Goal: Check status: Check status

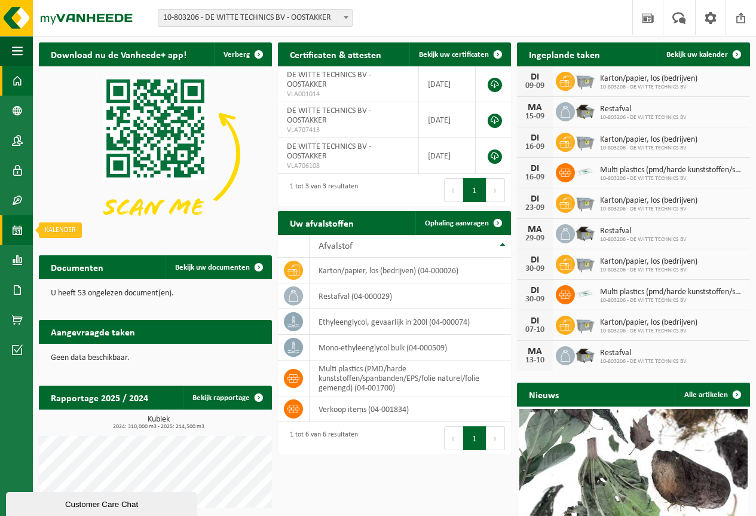
click at [14, 228] on span at bounding box center [17, 230] width 11 height 30
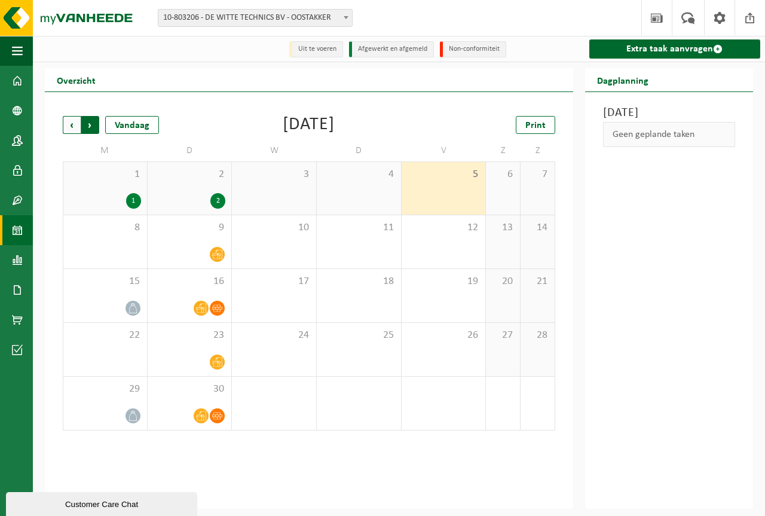
click at [68, 128] on span "Vorige" at bounding box center [72, 125] width 18 height 18
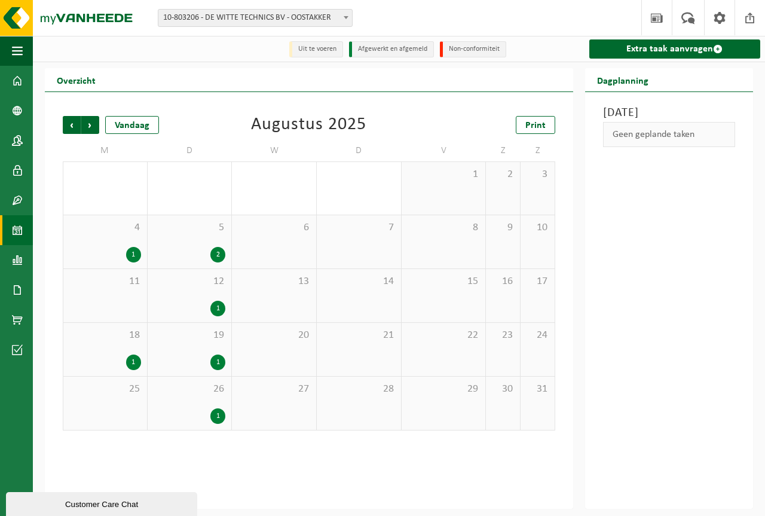
click at [217, 248] on div "2" at bounding box center [217, 255] width 15 height 16
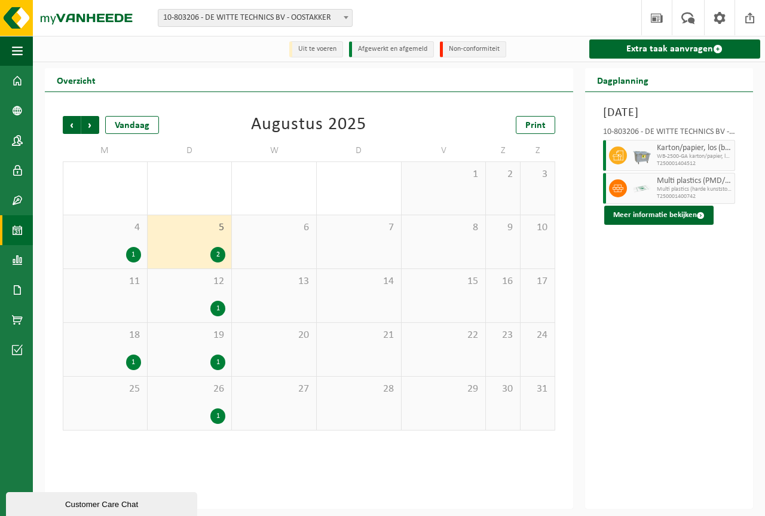
click at [220, 298] on div "12 1" at bounding box center [190, 295] width 84 height 53
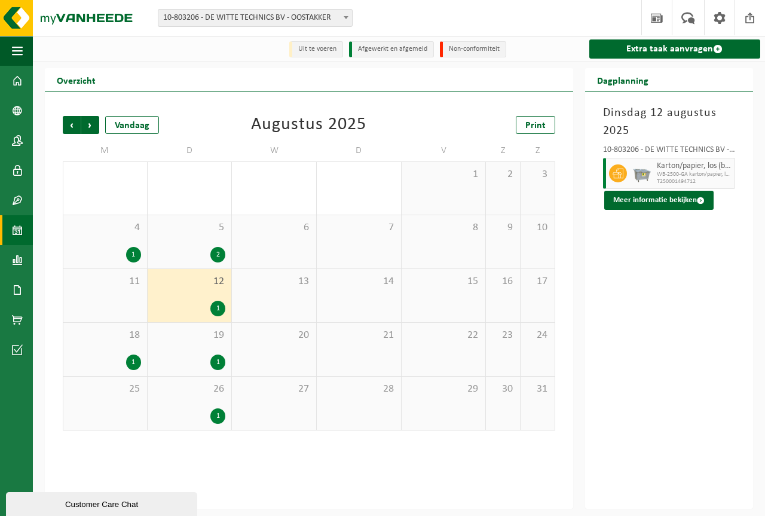
click at [214, 361] on div "1" at bounding box center [217, 362] width 15 height 16
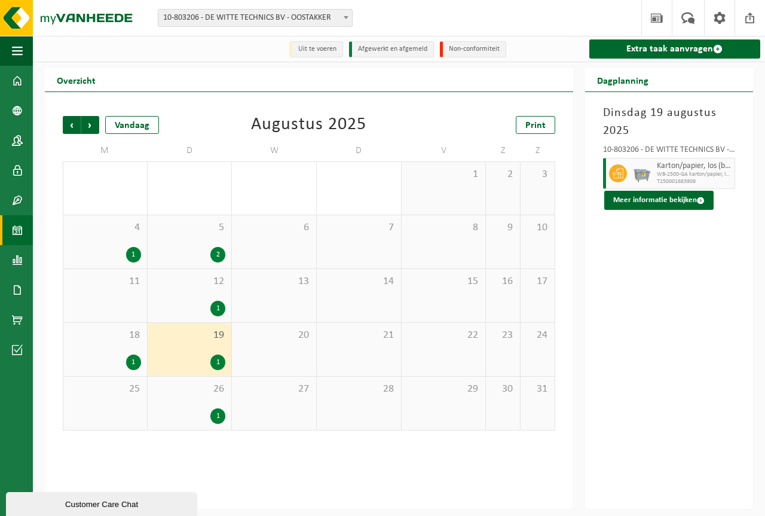
click at [216, 410] on div "1" at bounding box center [217, 416] width 15 height 16
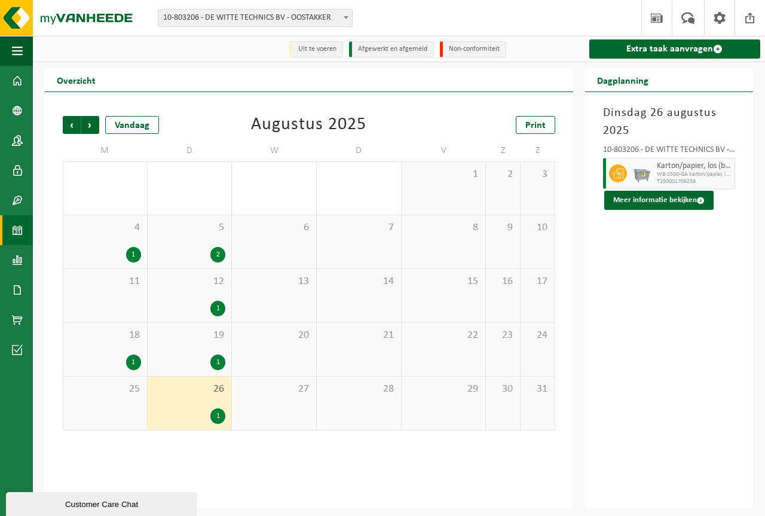
click at [128, 246] on div "4 1" at bounding box center [105, 241] width 84 height 53
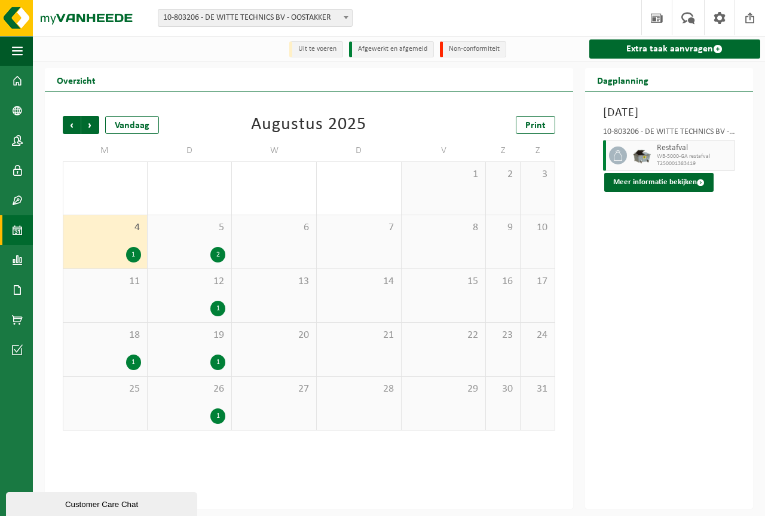
click at [132, 357] on div "1" at bounding box center [133, 362] width 15 height 16
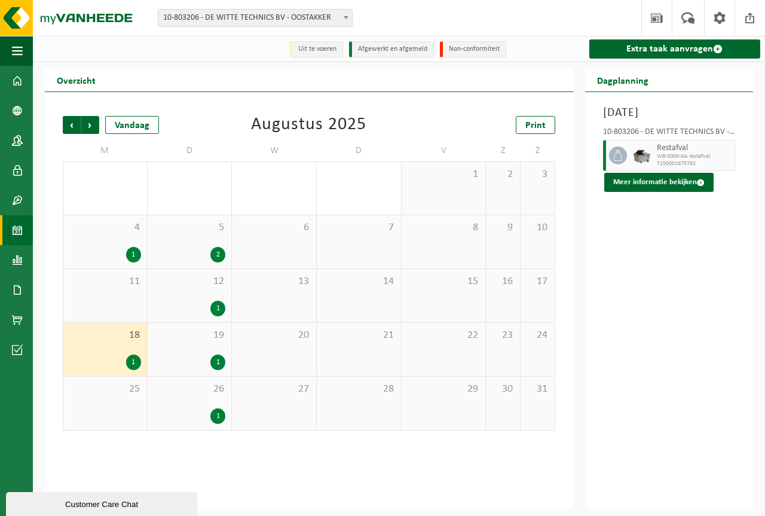
click at [216, 250] on div "2" at bounding box center [217, 255] width 15 height 16
